Goal: Information Seeking & Learning: Find specific fact

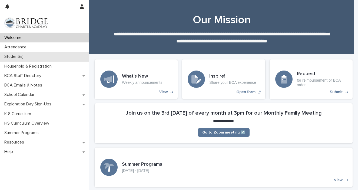
click at [36, 56] on div "Student(s)" at bounding box center [44, 56] width 89 height 9
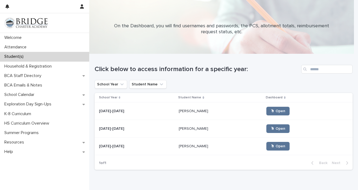
click at [193, 128] on p "[PERSON_NAME]" at bounding box center [194, 128] width 31 height 6
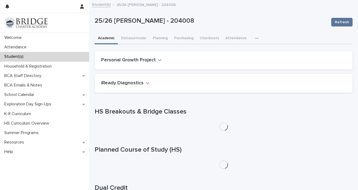
click at [255, 38] on icon "button" at bounding box center [256, 38] width 3 height 4
click at [232, 54] on span "General" at bounding box center [235, 53] width 14 height 4
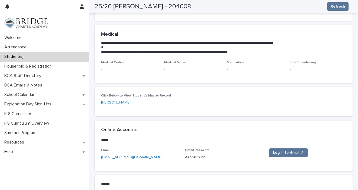
scroll to position [175, 0]
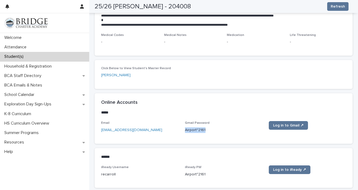
drag, startPoint x: 208, startPoint y: 131, endPoint x: 182, endPoint y: 132, distance: 25.5
click at [182, 132] on div "Email [EMAIL_ADDRESS][DOMAIN_NAME] Gmail Password [SECURITY_DATA] Log in to Gma…" at bounding box center [223, 129] width 245 height 16
drag, startPoint x: 238, startPoint y: 169, endPoint x: 229, endPoint y: 170, distance: 8.7
click at [238, 169] on div "iReady PW Airport^2161" at bounding box center [223, 173] width 77 height 16
drag, startPoint x: 206, startPoint y: 173, endPoint x: 184, endPoint y: 175, distance: 22.3
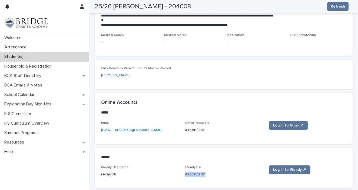
click at [185, 175] on p "Airport^2161" at bounding box center [223, 175] width 77 height 6
copy p "Airport^2161"
click at [282, 171] on span "Log in to iReady ↗" at bounding box center [289, 170] width 33 height 4
click at [31, 58] on div "Student(s)" at bounding box center [44, 56] width 89 height 9
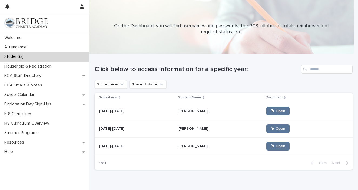
click at [182, 110] on p "[PERSON_NAME]" at bounding box center [194, 111] width 31 height 6
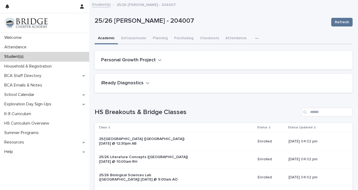
click at [146, 83] on icon "button" at bounding box center [147, 83] width 3 height 2
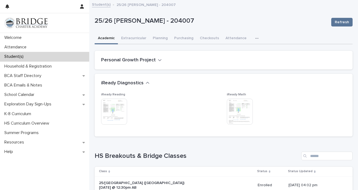
click at [143, 82] on button "iReady Diagnostics" at bounding box center [125, 83] width 48 height 6
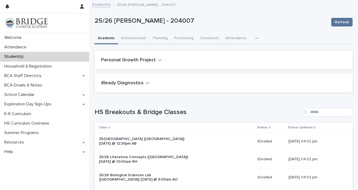
click at [256, 38] on div "button" at bounding box center [257, 38] width 5 height 4
click at [235, 53] on span "General" at bounding box center [235, 53] width 14 height 4
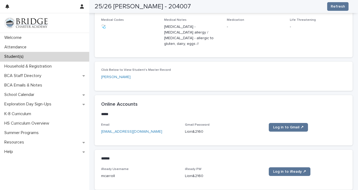
scroll to position [231, 0]
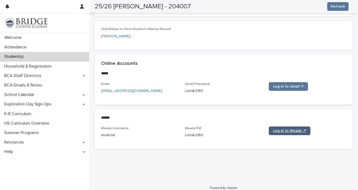
click at [292, 129] on span "Log in to iReady ↗" at bounding box center [289, 131] width 33 height 4
drag, startPoint x: 202, startPoint y: 130, endPoint x: 181, endPoint y: 130, distance: 20.8
click at [181, 130] on div "iReady Username [PERSON_NAME] iReady PW [SECURITY_DATA] Log in to iReady ↗" at bounding box center [223, 134] width 245 height 16
copy p "Lion&2160"
click at [28, 56] on div "Student(s)" at bounding box center [44, 56] width 89 height 9
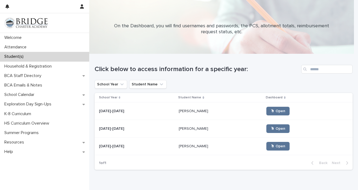
click at [179, 132] on div "[PERSON_NAME] [PERSON_NAME]" at bounding box center [220, 128] width 83 height 9
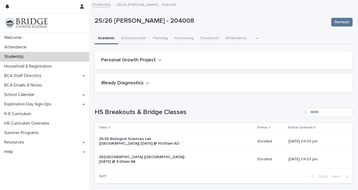
click at [252, 36] on button "button" at bounding box center [258, 38] width 12 height 11
click at [238, 52] on button "General" at bounding box center [244, 52] width 36 height 8
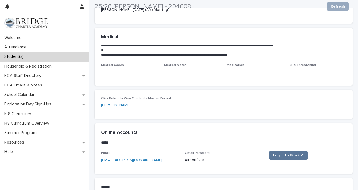
scroll to position [147, 0]
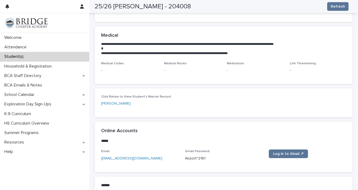
drag, startPoint x: 204, startPoint y: 158, endPoint x: 182, endPoint y: 162, distance: 22.2
click at [182, 162] on div "Email [EMAIL_ADDRESS][DOMAIN_NAME] Gmail Password [SECURITY_DATA] Log in to Gma…" at bounding box center [223, 157] width 245 height 16
drag, startPoint x: 183, startPoint y: 156, endPoint x: 209, endPoint y: 157, distance: 25.4
click at [209, 157] on p "Airport^2161" at bounding box center [223, 159] width 77 height 6
copy p "Airport^2161"
